Goal: Communication & Community: Answer question/provide support

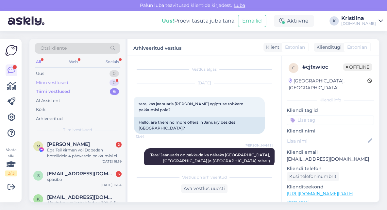
scroll to position [26, 0]
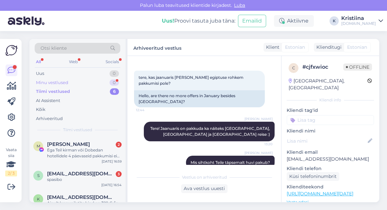
click at [82, 81] on div "Minu vestlused 0" at bounding box center [78, 82] width 86 height 9
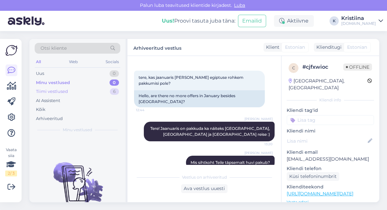
click at [75, 94] on div "Tiimi vestlused 6" at bounding box center [78, 91] width 86 height 9
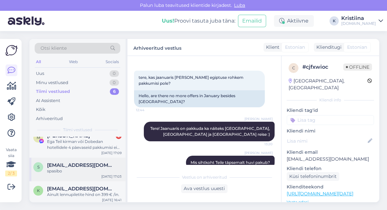
scroll to position [0, 0]
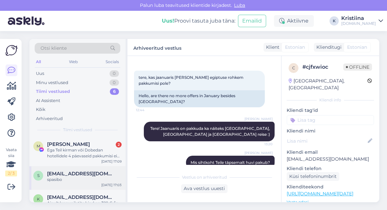
click at [81, 173] on span "[EMAIL_ADDRESS][DOMAIN_NAME]" at bounding box center [81, 174] width 68 height 6
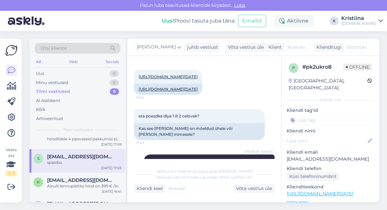
scroll to position [14, 0]
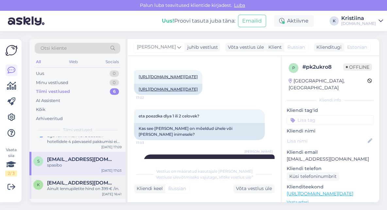
click at [84, 186] on div "Ainult lennupiletite hind on 399 € /in." at bounding box center [84, 189] width 75 height 6
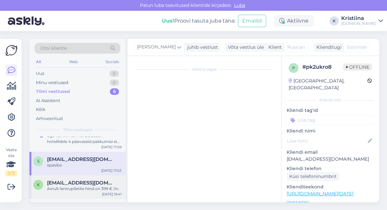
scroll to position [893, 0]
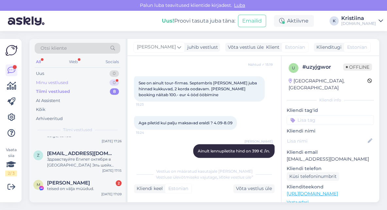
click at [73, 85] on div "Minu vestlused 0" at bounding box center [78, 82] width 86 height 9
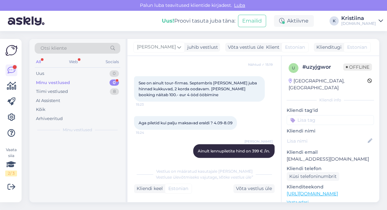
scroll to position [0, 0]
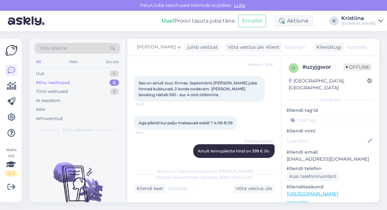
click at [227, 34] on div "Otsi kliente All Web Socials Uus 0 Minu vestlused 0 Tiimi vestlused 8 AI Assist…" at bounding box center [207, 120] width 362 height 179
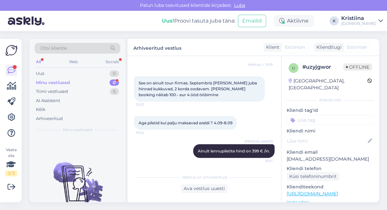
scroll to position [887, 0]
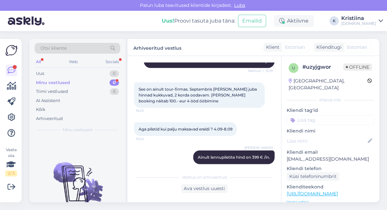
click at [94, 84] on div "Minu vestlused 0" at bounding box center [78, 82] width 86 height 9
click at [89, 91] on div "Tiimi vestlused 6" at bounding box center [78, 91] width 86 height 9
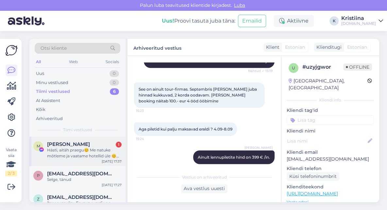
scroll to position [36, 0]
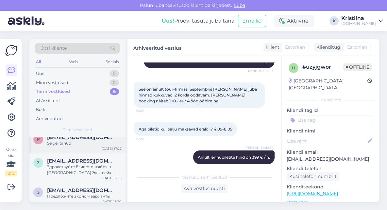
click at [89, 148] on div "p [EMAIL_ADDRESS][DOMAIN_NAME] Selge, tänud [DATE] 17:27" at bounding box center [77, 142] width 96 height 24
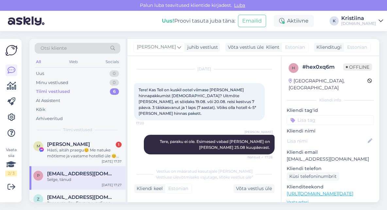
scroll to position [3, 0]
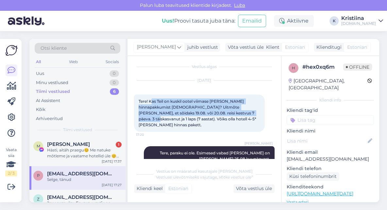
drag, startPoint x: 152, startPoint y: 104, endPoint x: 219, endPoint y: 115, distance: 68.3
click at [218, 114] on div "Tere! Kas Teil on kuskil ootel viimase [PERSON_NAME] hinnapakkumist [DEMOGRAPHI…" at bounding box center [199, 113] width 131 height 37
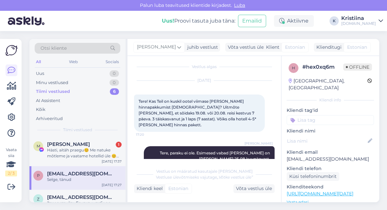
click at [219, 115] on div "Tere! Kas Teil on kuskil ootel viimase [PERSON_NAME] hinnapakkumist [DEMOGRAPHI…" at bounding box center [199, 113] width 131 height 37
drag, startPoint x: 159, startPoint y: 117, endPoint x: 193, endPoint y: 119, distance: 34.1
click at [193, 119] on div "Tere! Kas Teil on kuskil ootel viimase [PERSON_NAME] hinnapakkumist [DEMOGRAPHI…" at bounding box center [199, 113] width 131 height 37
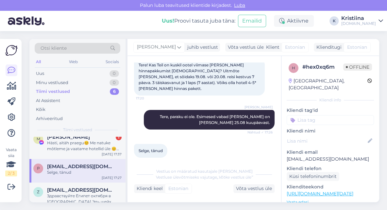
scroll to position [0, 0]
